Goal: Navigation & Orientation: Find specific page/section

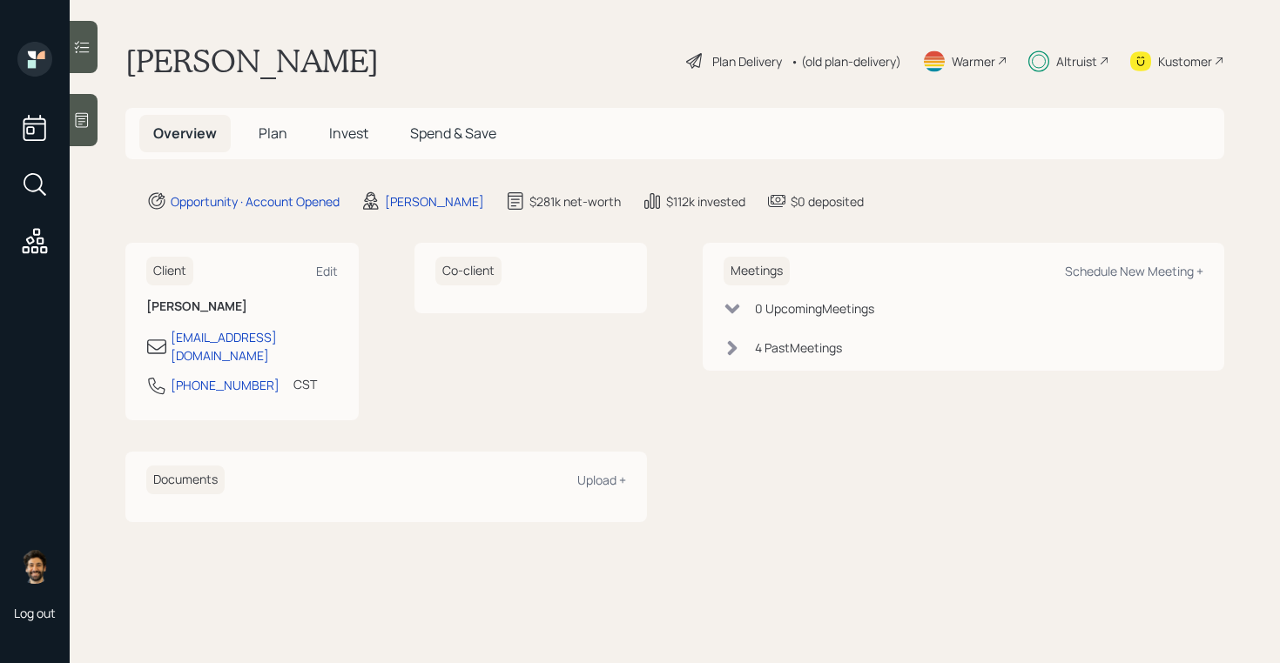
click at [347, 135] on span "Invest" at bounding box center [348, 133] width 39 height 19
